Goal: Find specific page/section: Find specific page/section

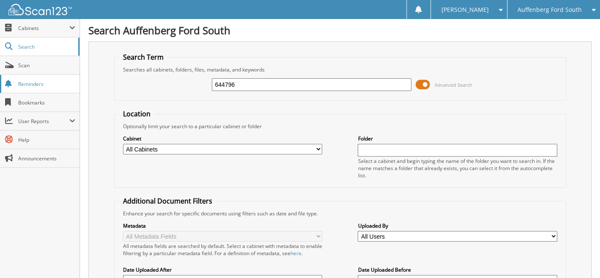
type input "644796"
click at [546, 7] on span "Auffenberg Ford South" at bounding box center [550, 9] width 64 height 5
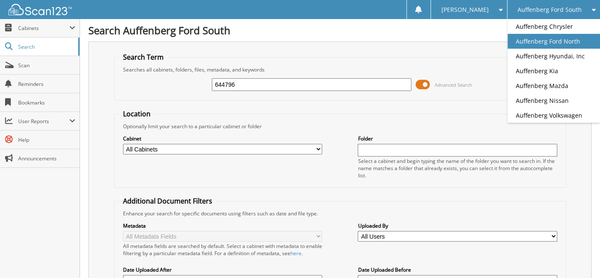
click at [536, 43] on link "Auffenberg Ford North" at bounding box center [554, 41] width 93 height 15
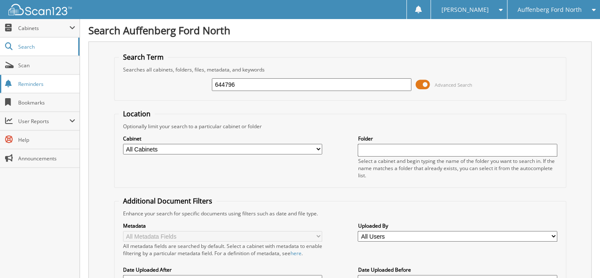
type input "644796"
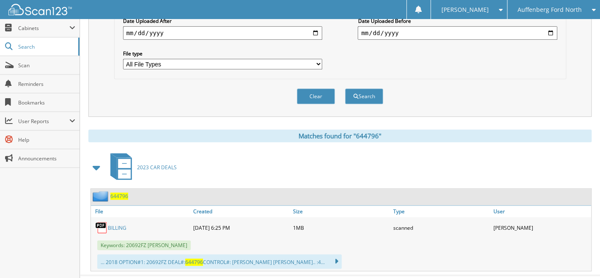
scroll to position [259, 0]
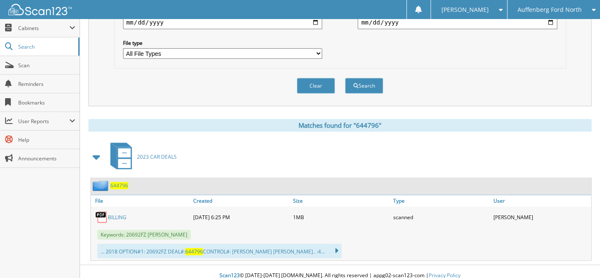
click at [119, 182] on span "644796" at bounding box center [119, 185] width 18 height 7
